Goal: Transaction & Acquisition: Purchase product/service

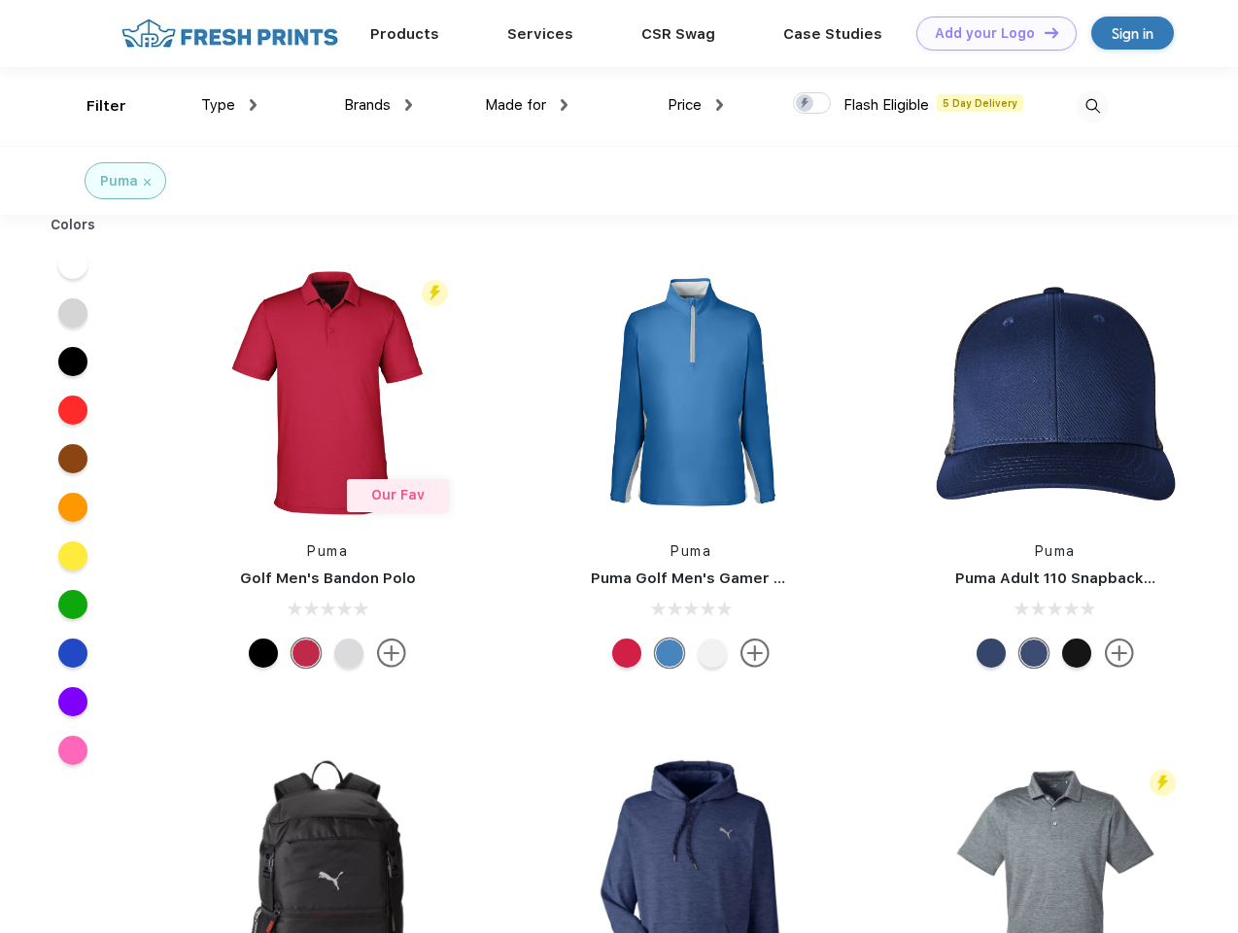
click at [989, 33] on link "Add your Logo Design Tool" at bounding box center [996, 34] width 160 height 34
click at [0, 0] on div "Design Tool" at bounding box center [0, 0] width 0 height 0
click at [1042, 32] on link "Add your Logo Design Tool" at bounding box center [996, 34] width 160 height 34
click at [93, 106] on div "Filter" at bounding box center [106, 106] width 40 height 22
click at [229, 105] on span "Type" at bounding box center [218, 104] width 34 height 17
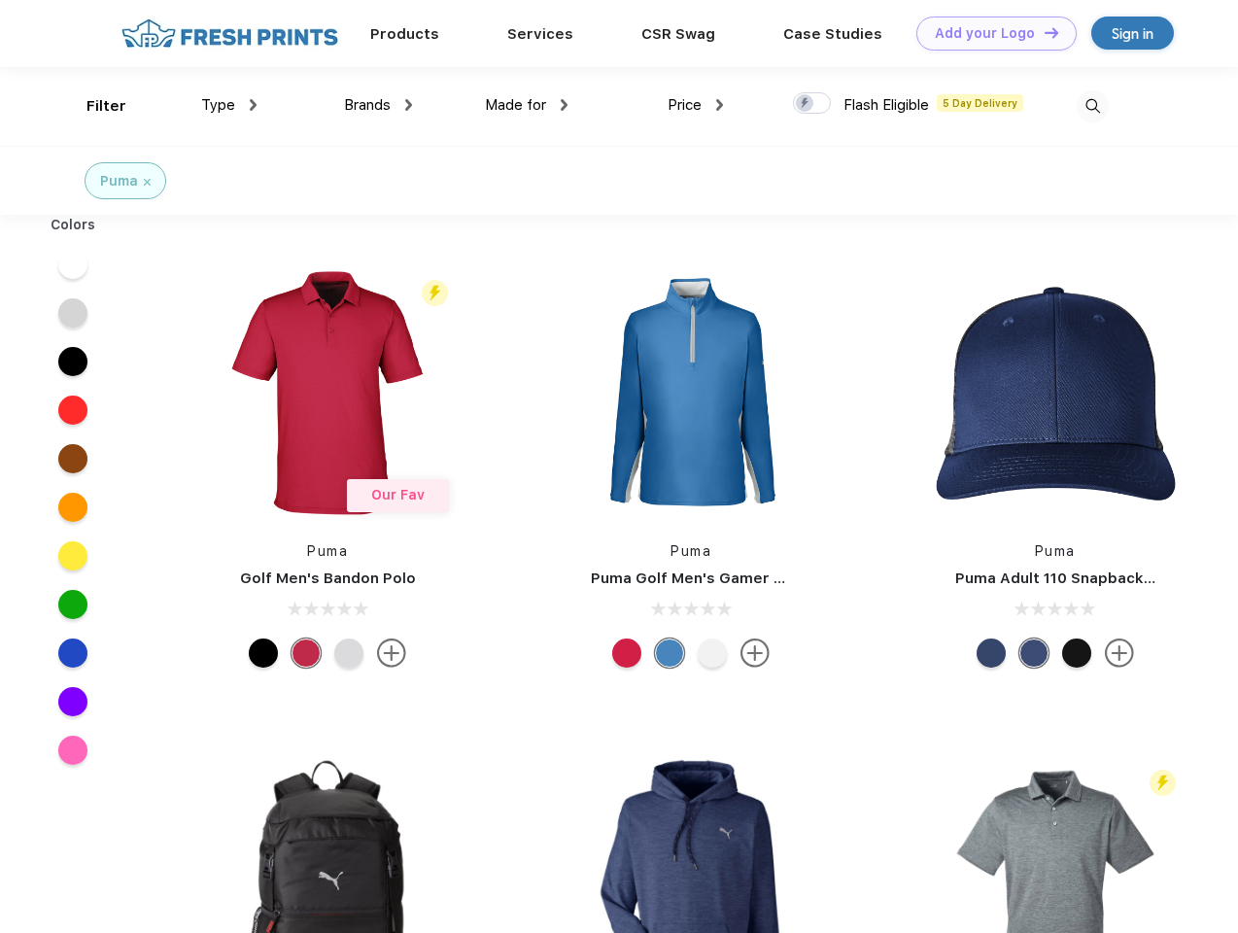
click at [378, 105] on span "Brands" at bounding box center [367, 104] width 47 height 17
click at [527, 105] on span "Made for" at bounding box center [515, 104] width 61 height 17
click at [696, 105] on span "Price" at bounding box center [684, 104] width 34 height 17
click at [812, 104] on div at bounding box center [812, 102] width 38 height 21
click at [805, 104] on input "checkbox" at bounding box center [799, 97] width 13 height 13
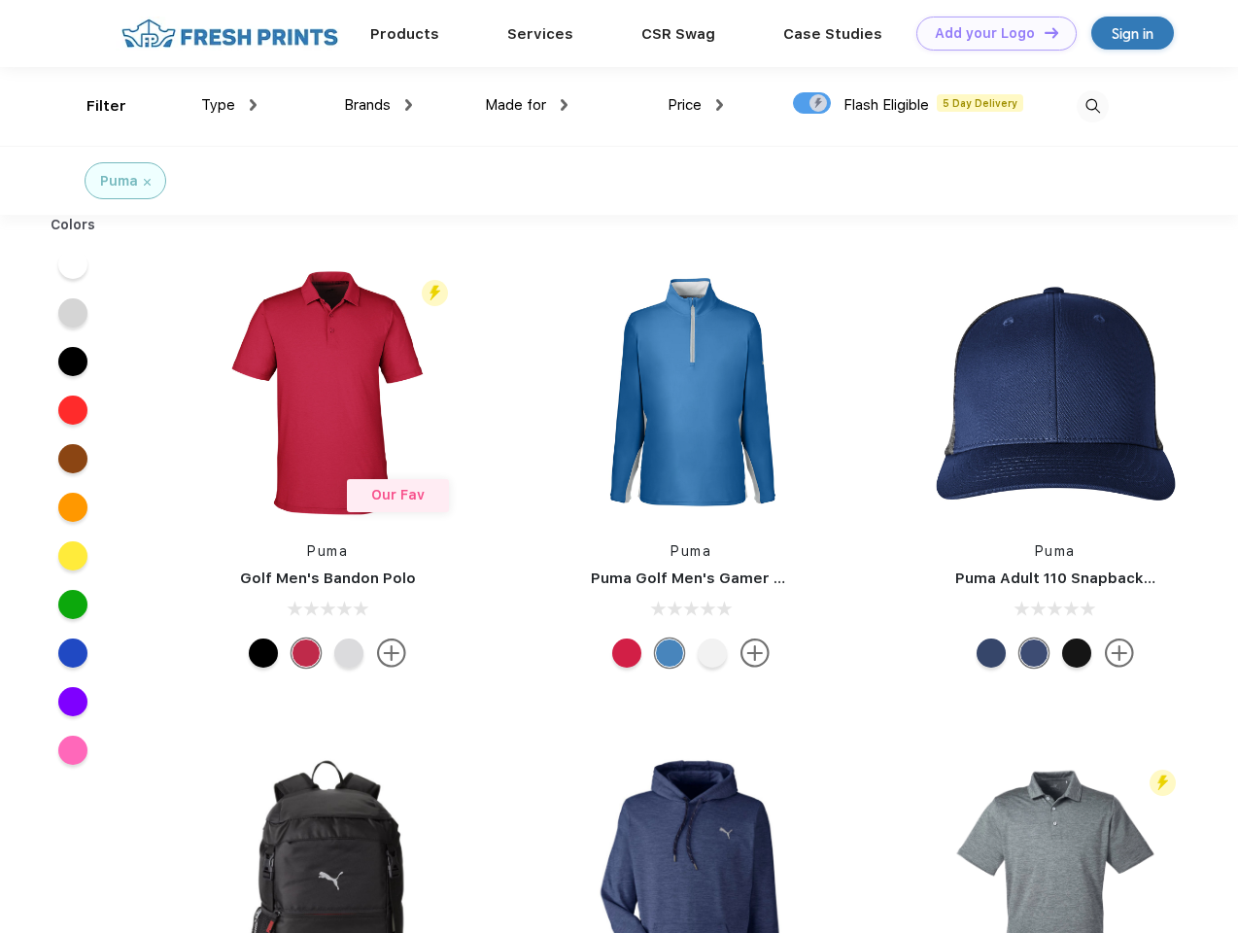
click at [1092, 106] on img at bounding box center [1092, 106] width 32 height 32
